Goal: Task Accomplishment & Management: Manage account settings

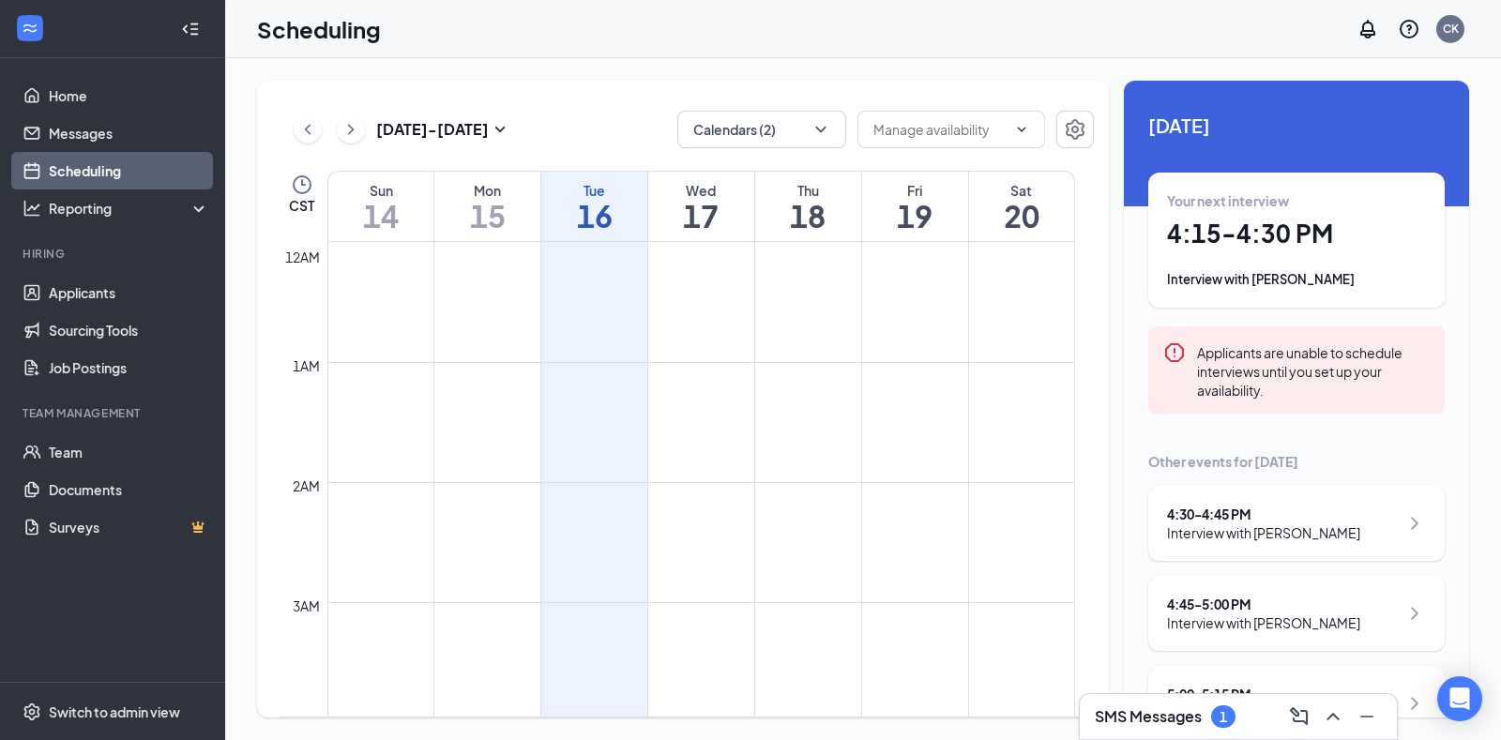
click at [1130, 718] on h3 "SMS Messages" at bounding box center [1148, 716] width 107 height 21
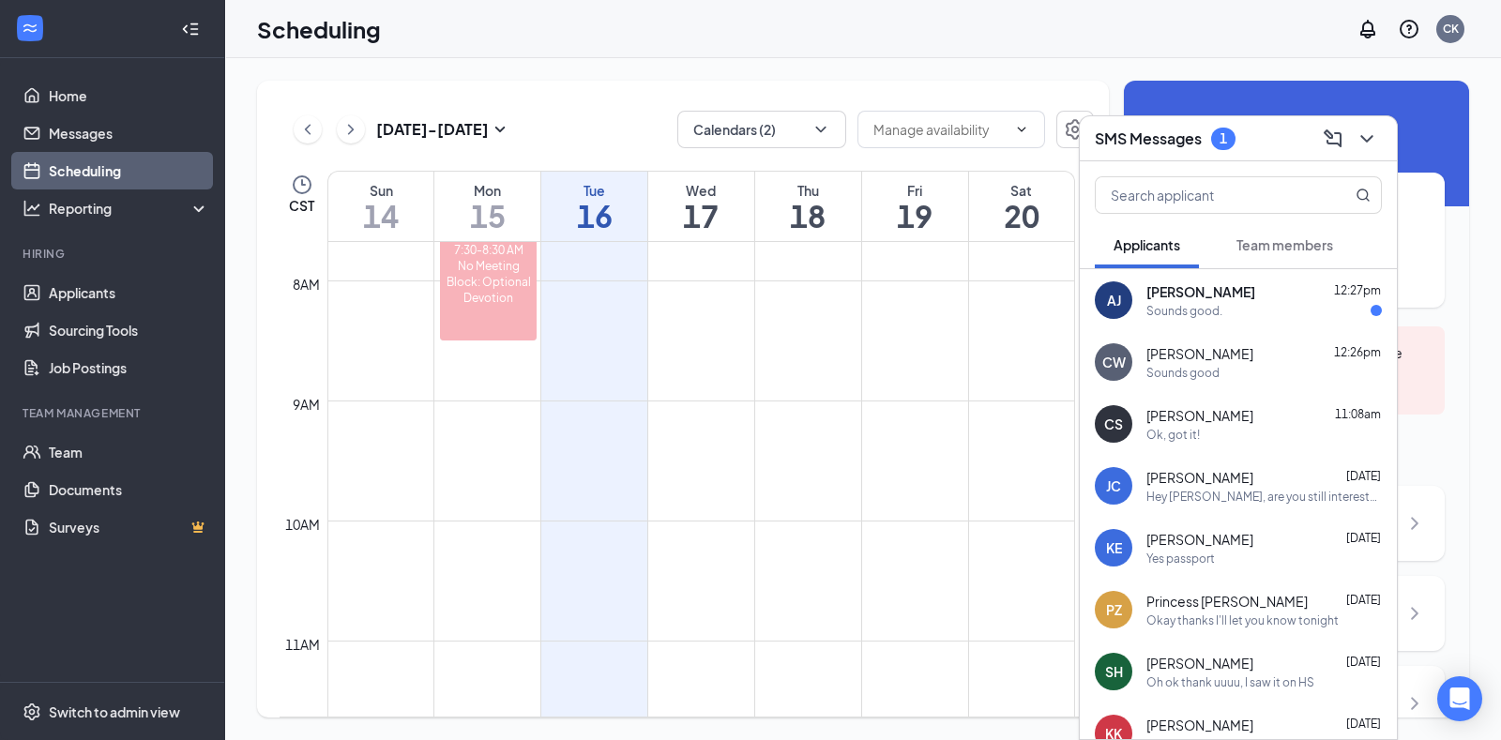
click at [1152, 307] on div "Sounds good." at bounding box center [1184, 311] width 76 height 16
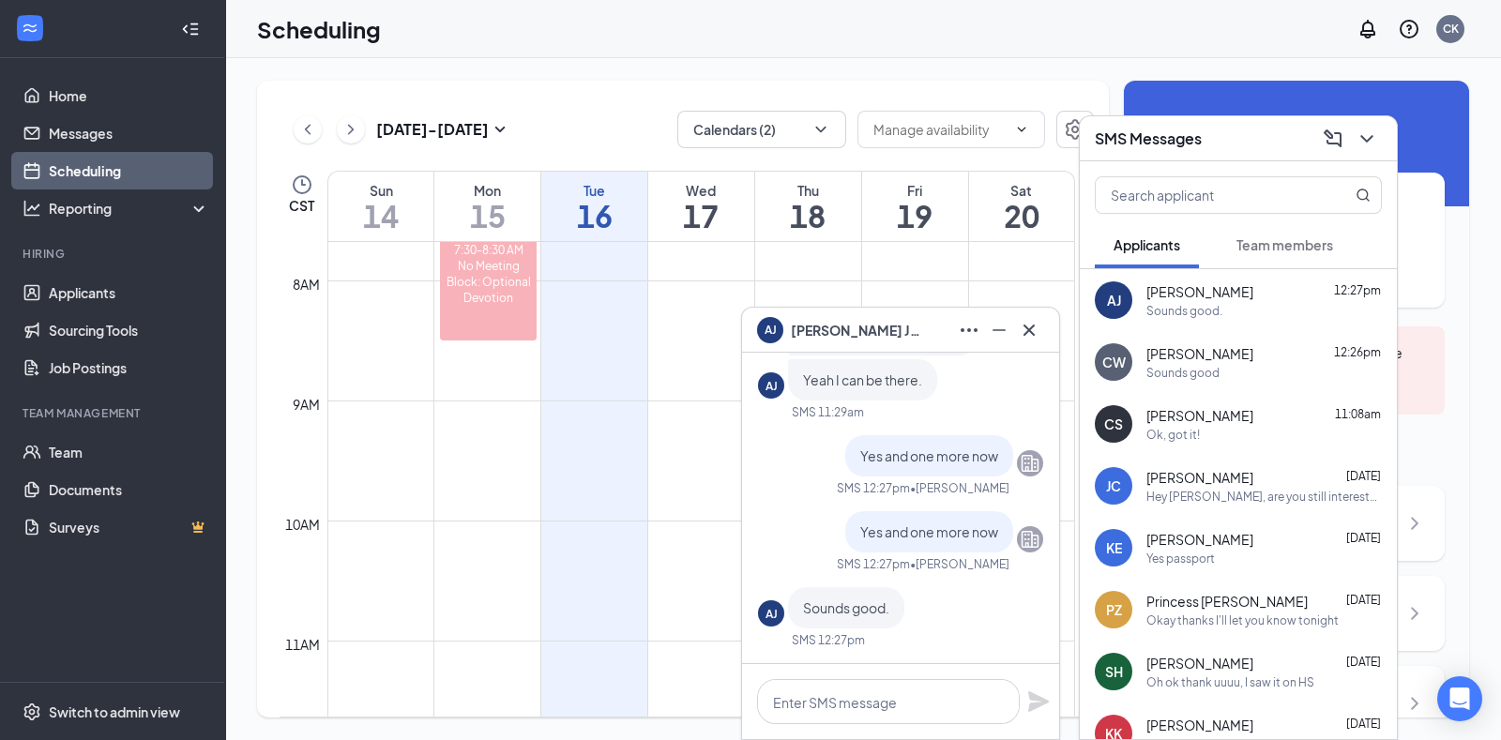
click at [780, 400] on div "AJ Me and [PERSON_NAME]? Yeah I can be there." at bounding box center [900, 357] width 285 height 86
click at [1029, 327] on icon "Cross" at bounding box center [1029, 330] width 23 height 23
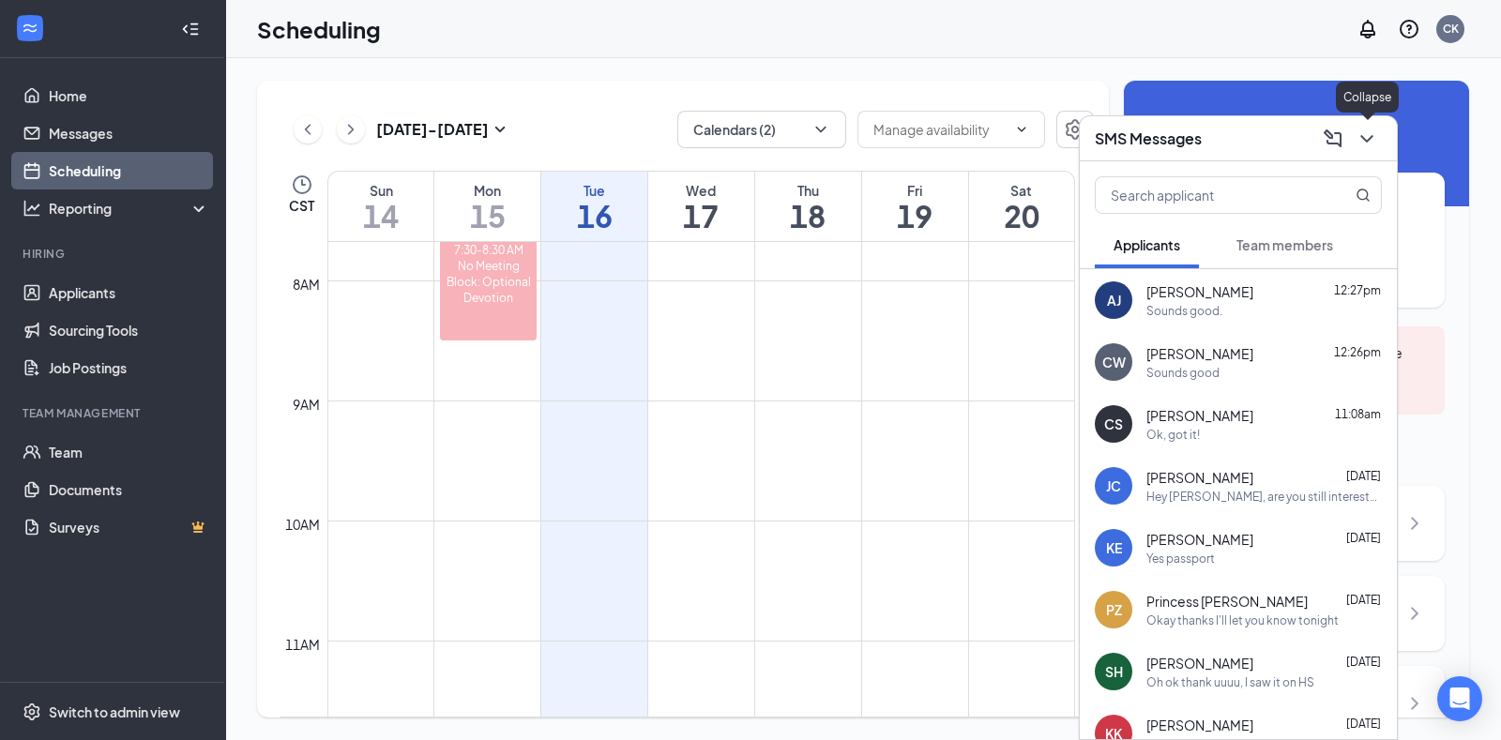
click at [1370, 139] on icon "ChevronDown" at bounding box center [1366, 139] width 23 height 23
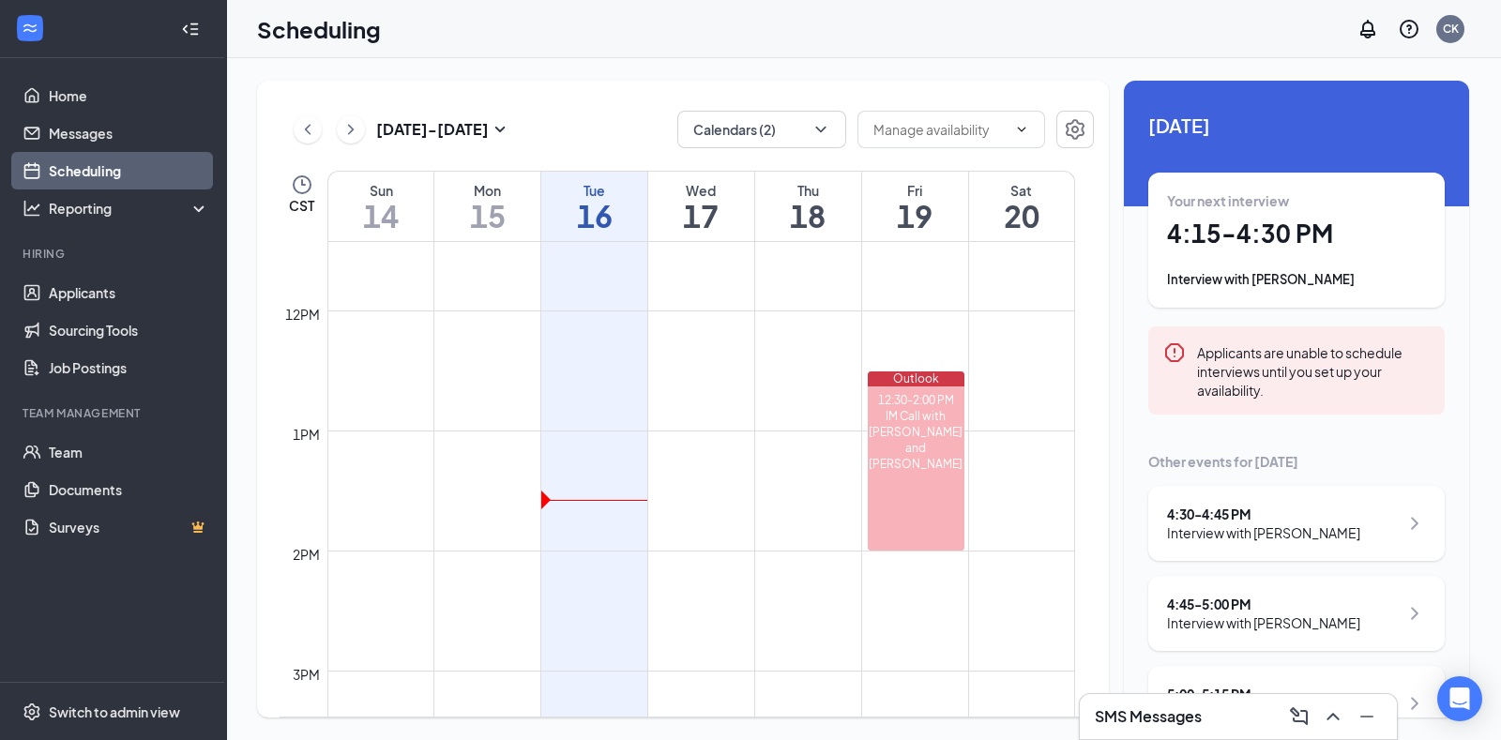
scroll to position [857, 0]
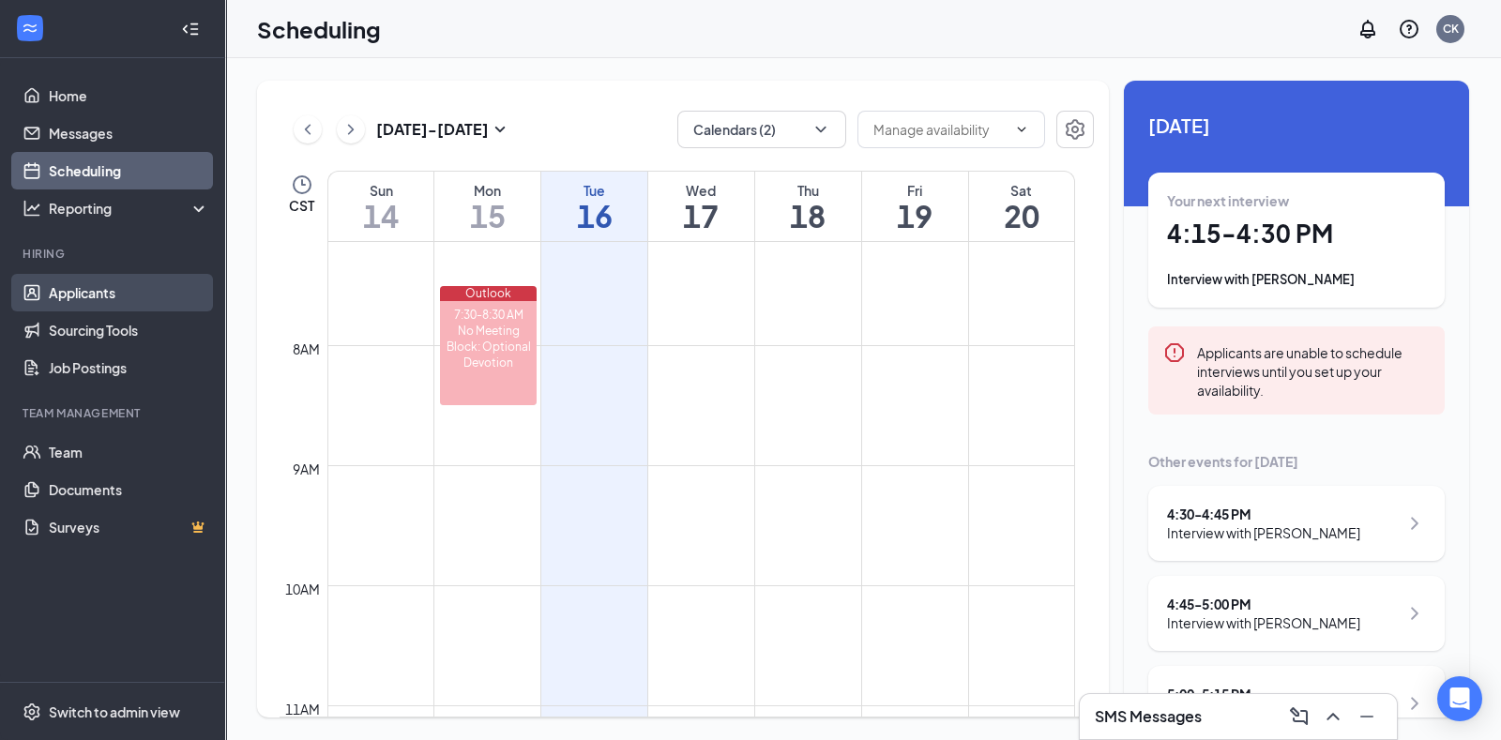
click at [80, 285] on link "Applicants" at bounding box center [129, 293] width 160 height 38
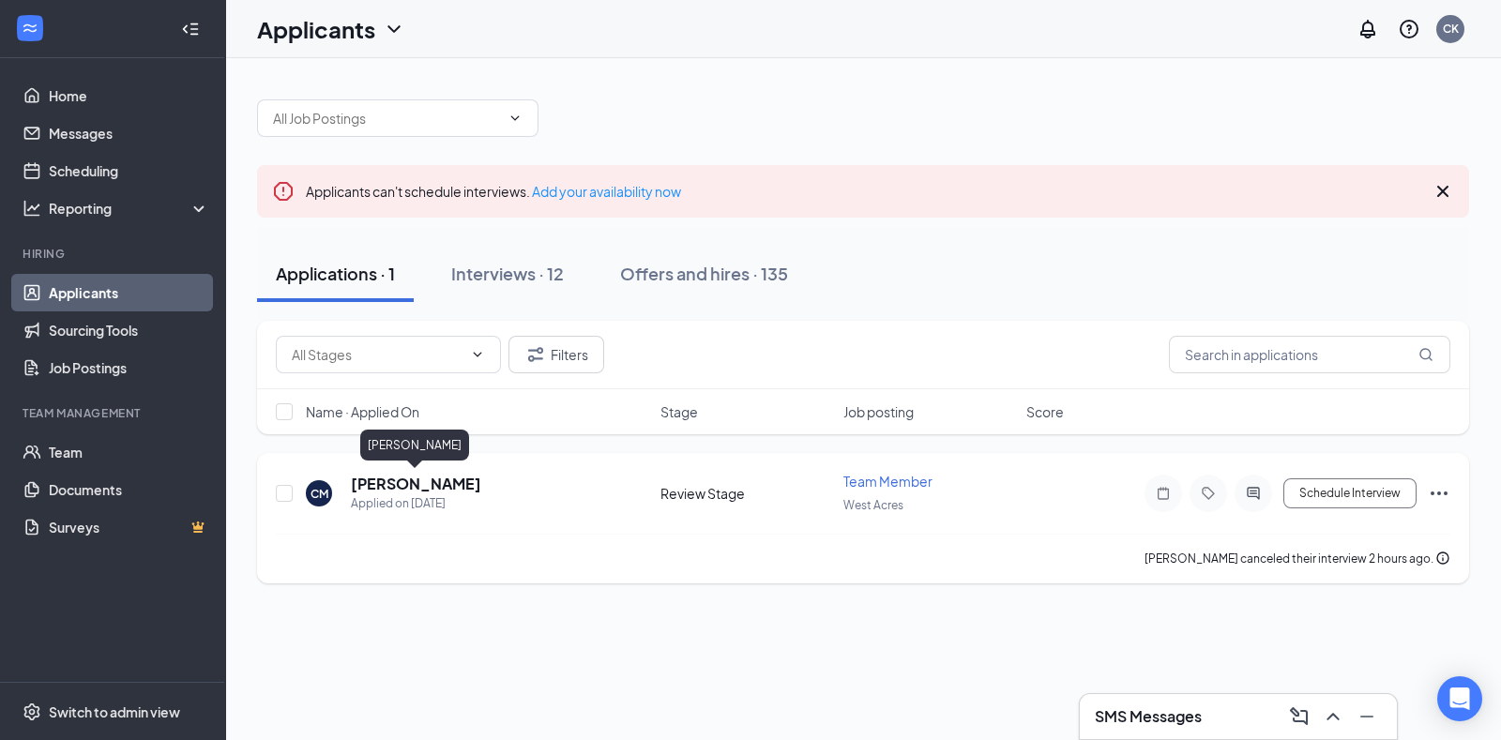
click at [445, 479] on h5 "[PERSON_NAME]" at bounding box center [416, 484] width 130 height 21
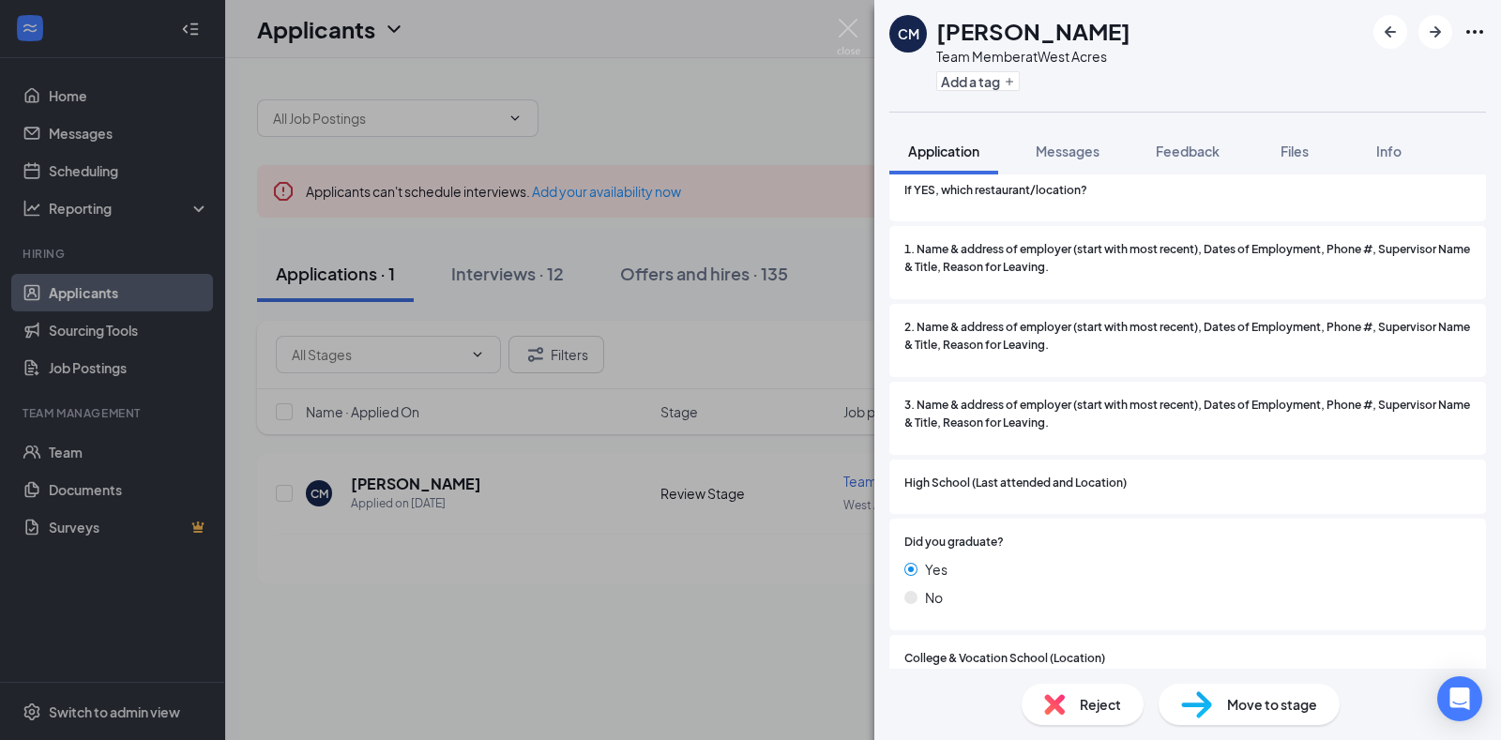
scroll to position [1823, 0]
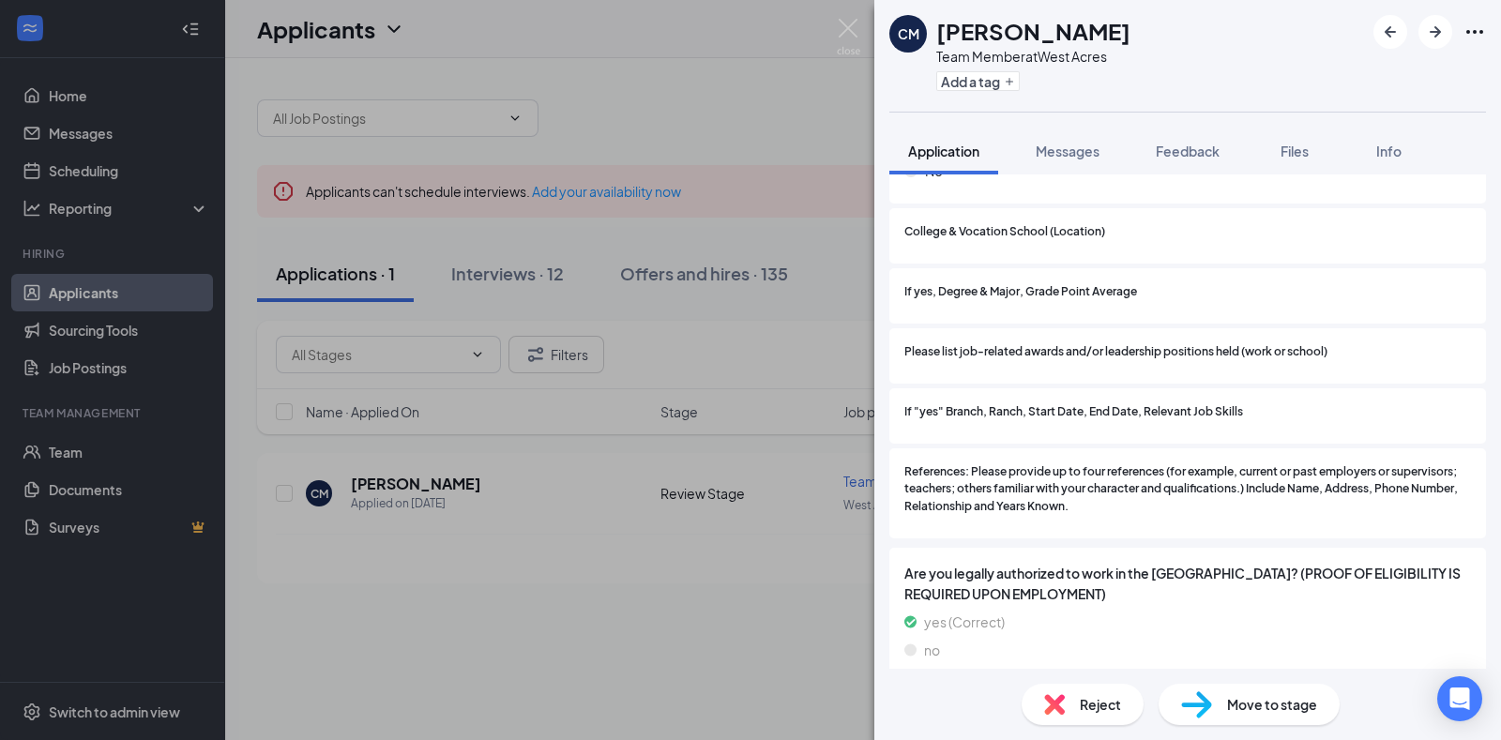
click at [1266, 701] on span "Move to stage" at bounding box center [1272, 704] width 90 height 21
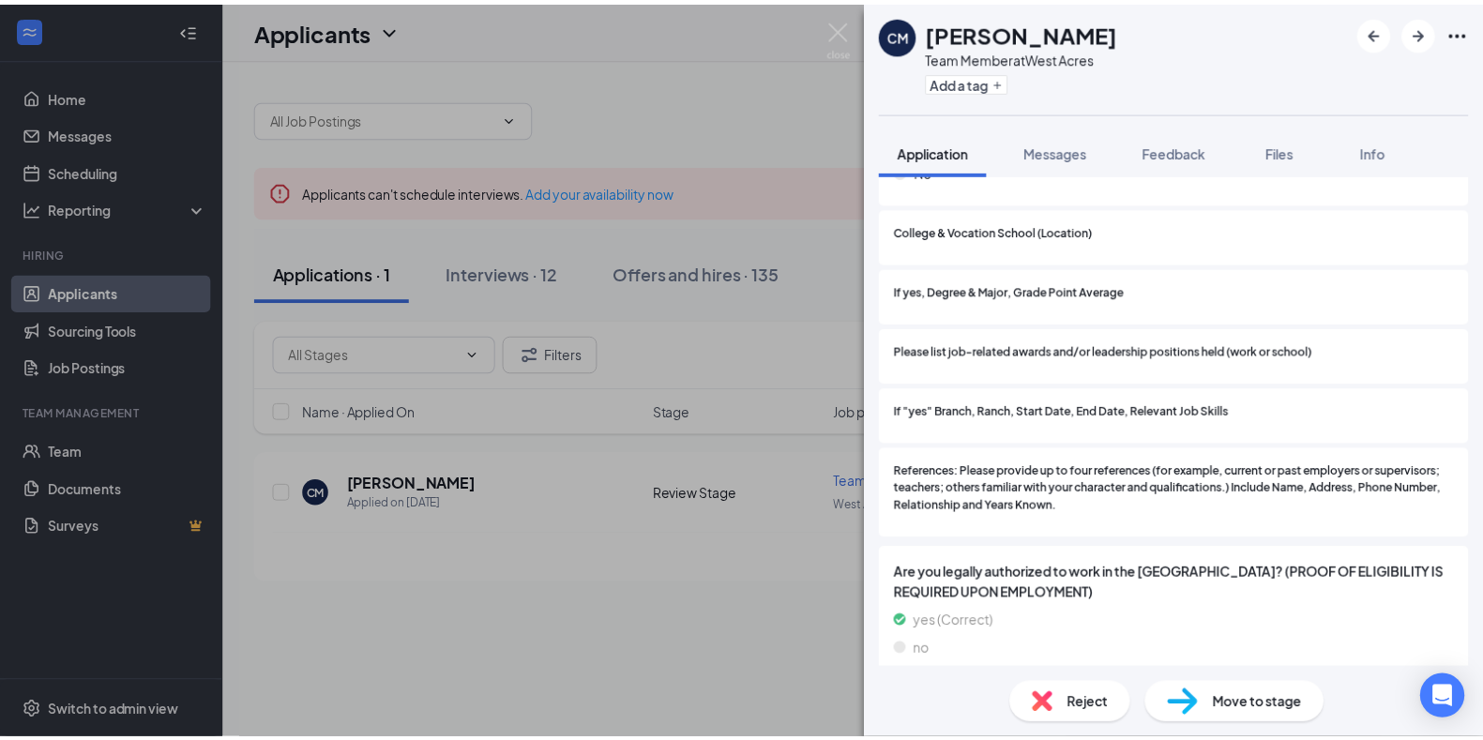
scroll to position [1817, 0]
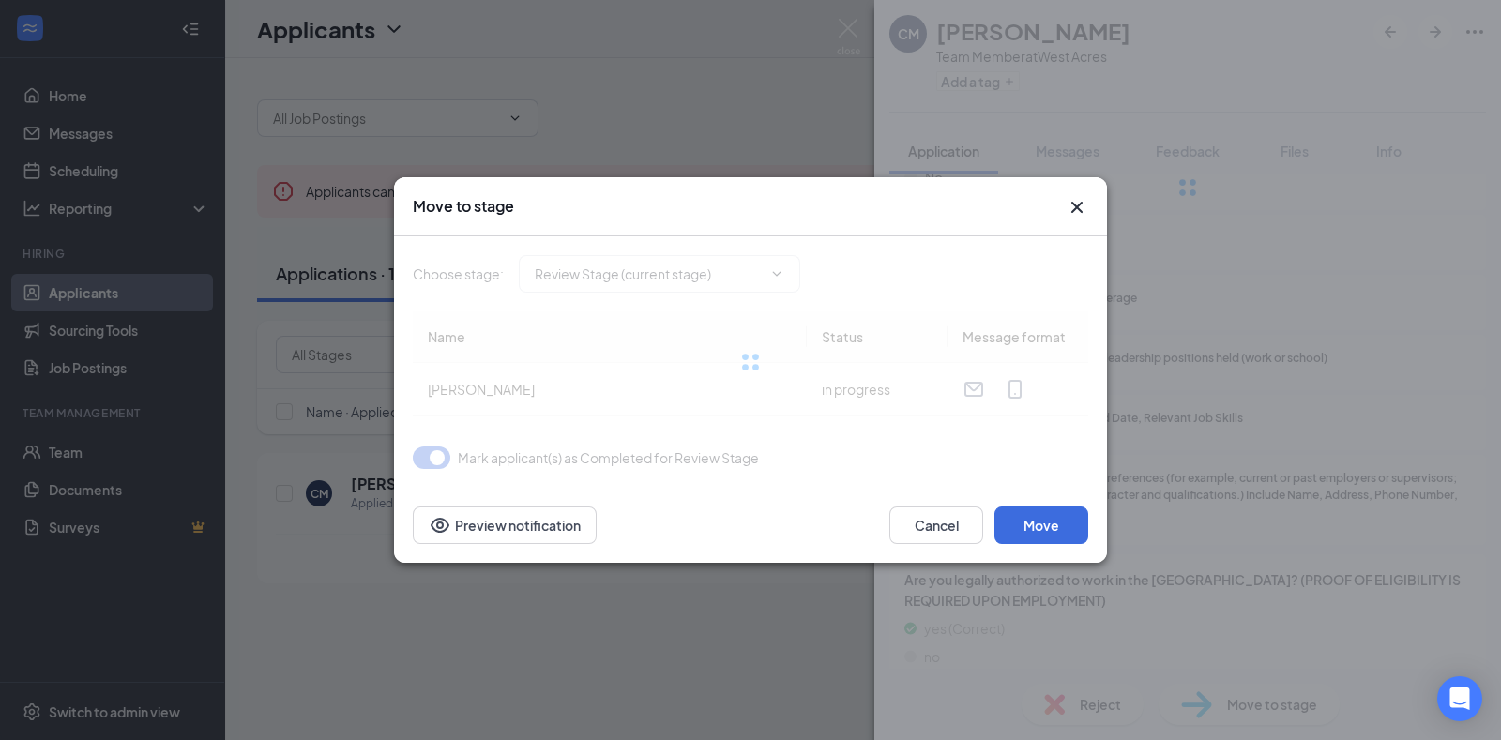
type input "Interview (next stage)"
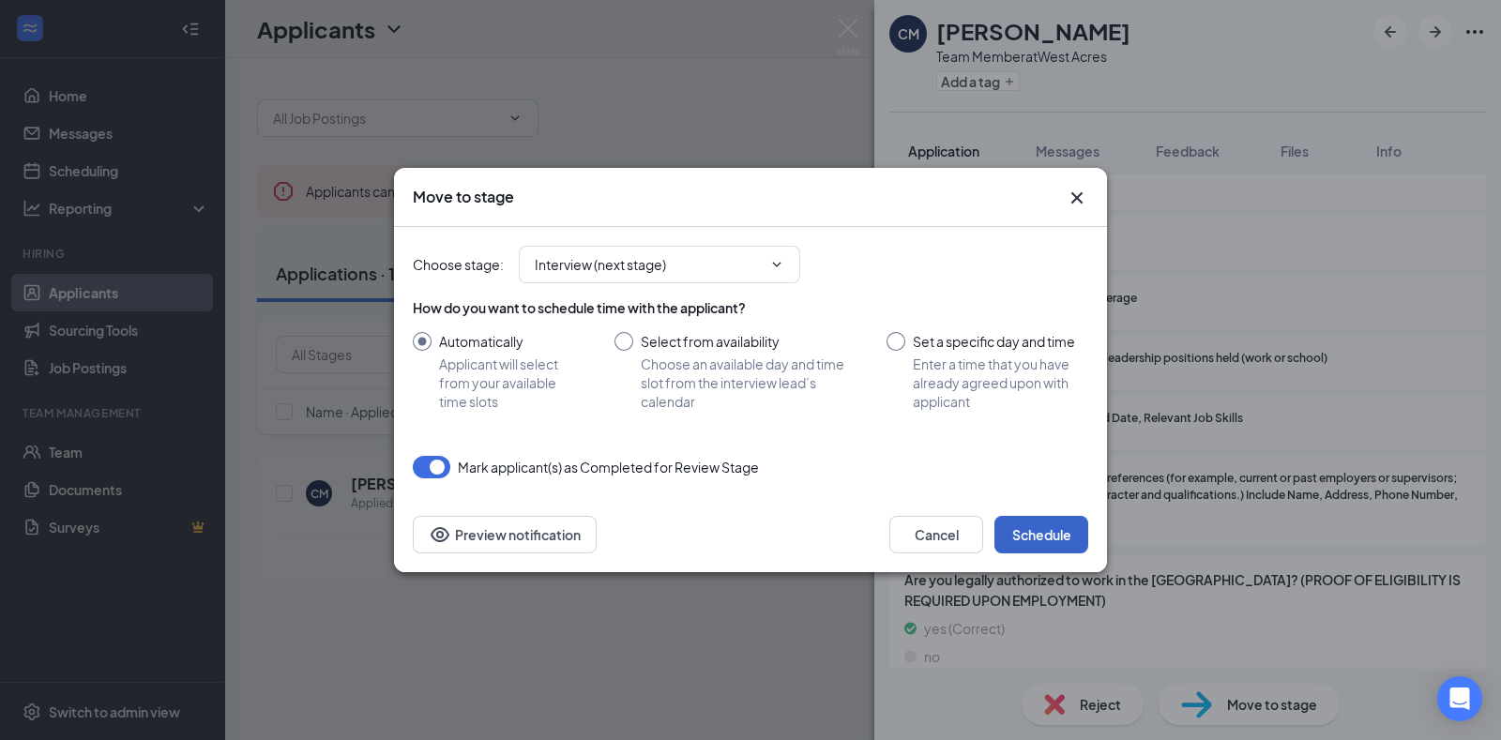
click at [1047, 531] on button "Schedule" at bounding box center [1041, 535] width 94 height 38
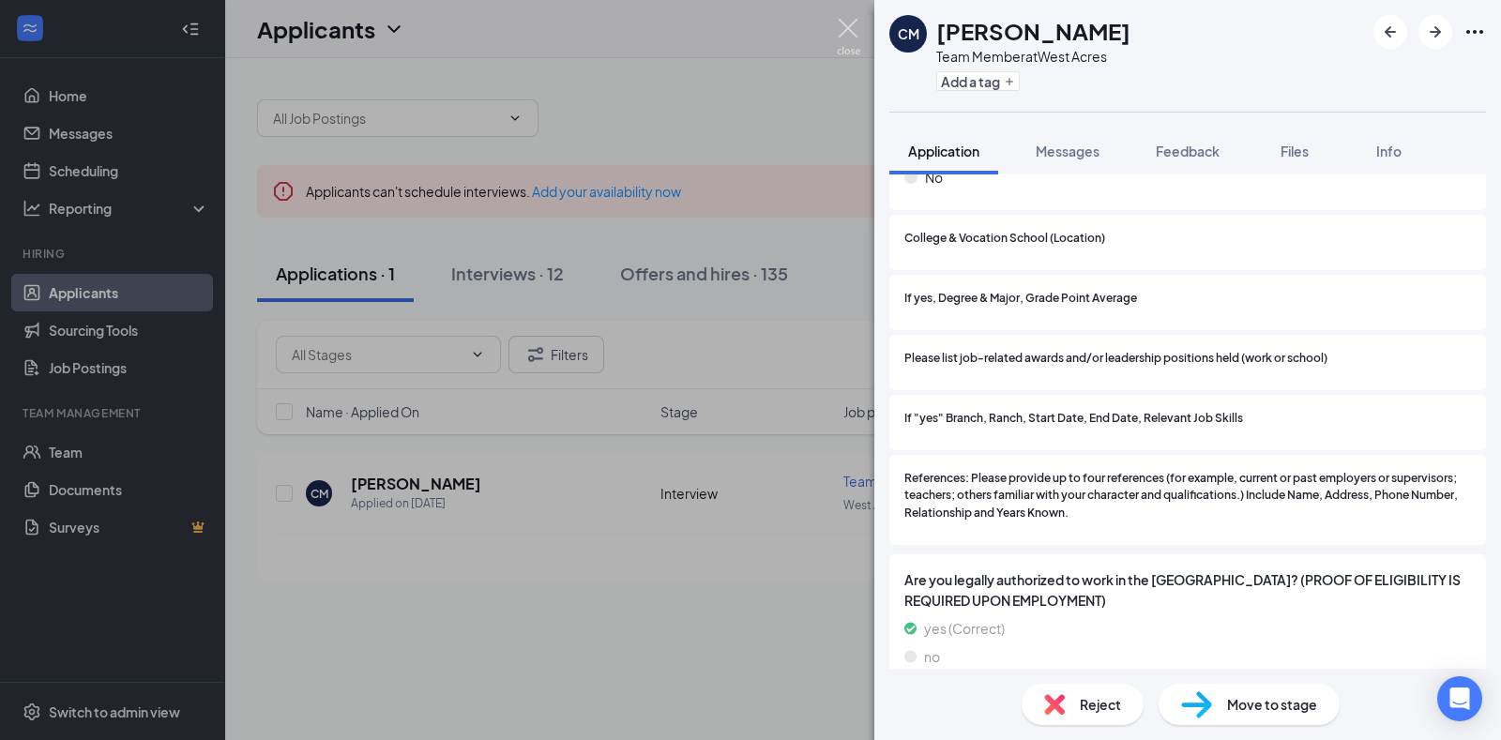
click at [847, 39] on img at bounding box center [848, 37] width 23 height 37
